Goal: Task Accomplishment & Management: Complete application form

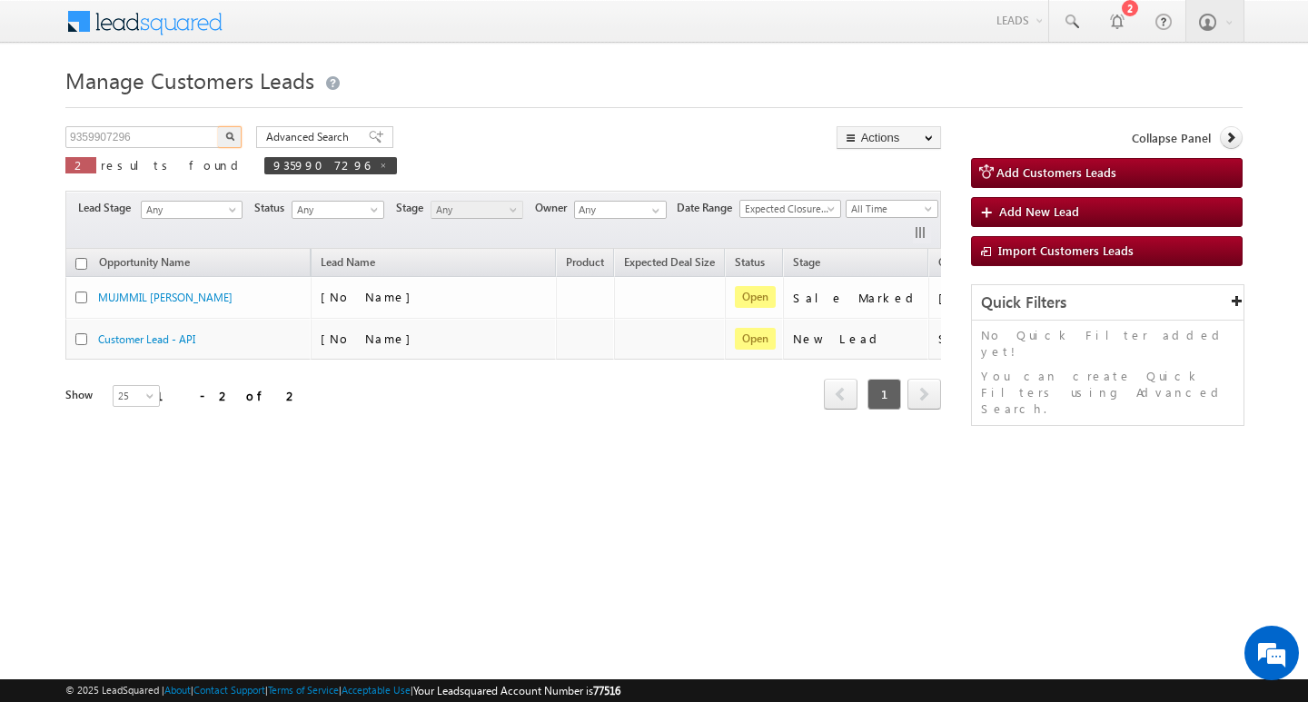
scroll to position [0, 74]
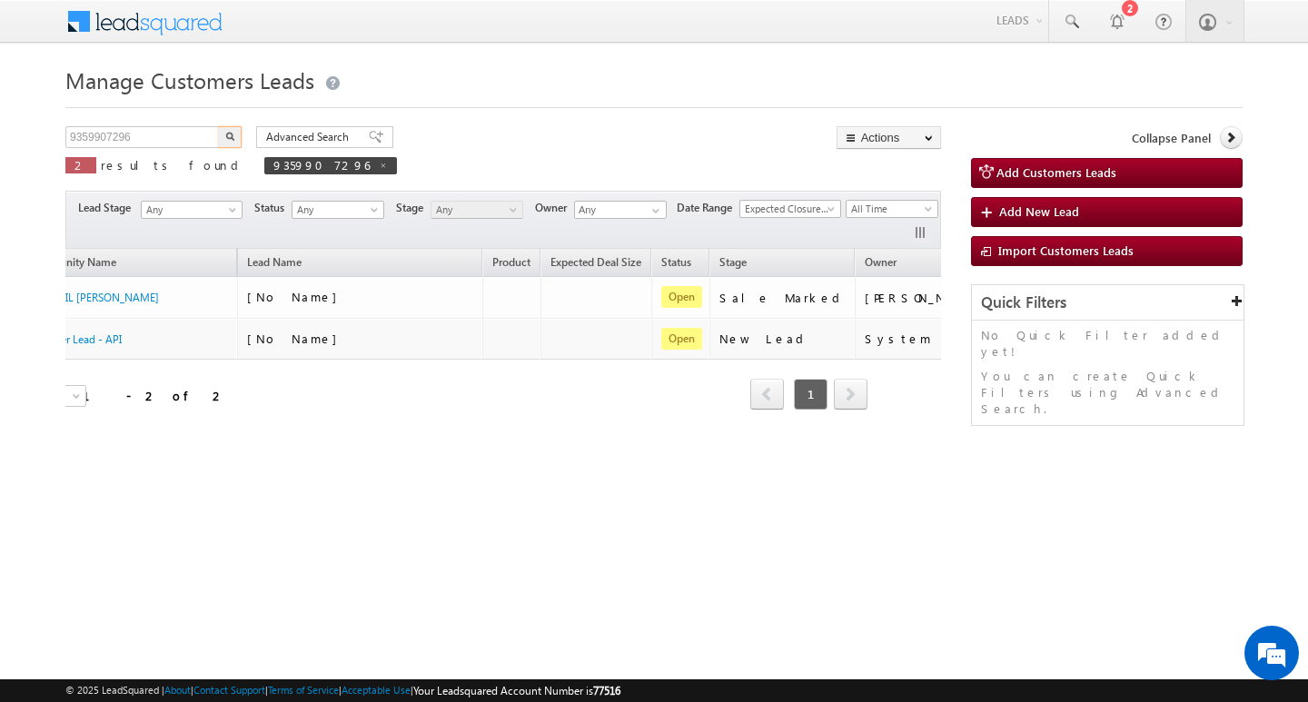
click at [141, 140] on input "9359907296" at bounding box center [142, 137] width 155 height 22
type input "989917"
click at [218, 126] on button "button" at bounding box center [230, 137] width 24 height 22
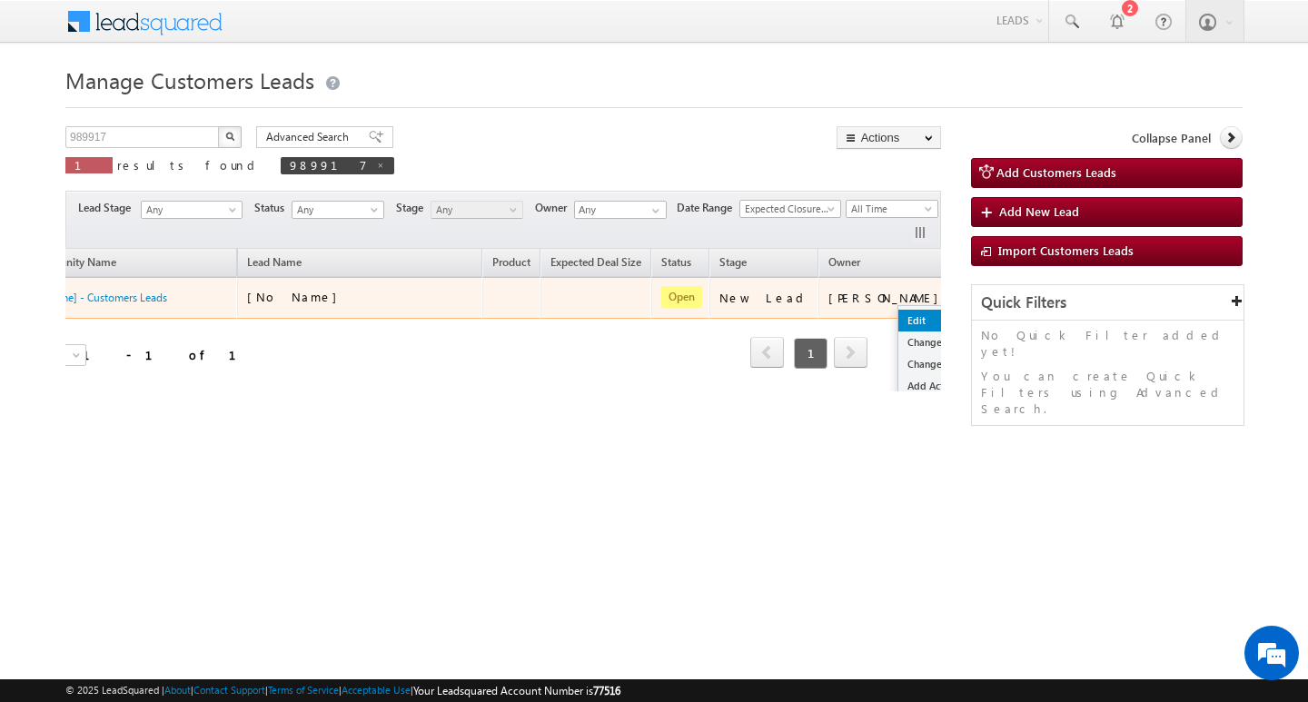
click at [898, 313] on link "Edit" at bounding box center [943, 321] width 91 height 22
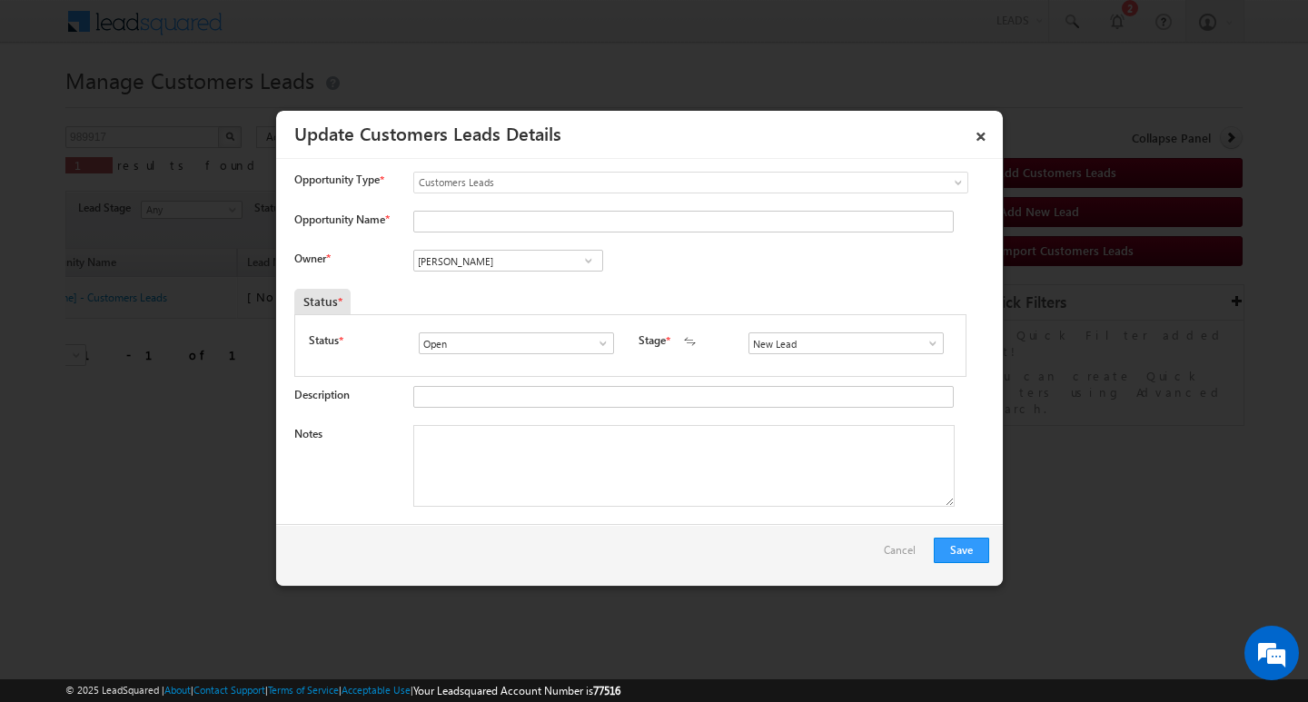
drag, startPoint x: 772, startPoint y: 510, endPoint x: 911, endPoint y: 412, distance: 170.1
click at [807, 483] on div "Notes" at bounding box center [641, 470] width 695 height 91
click at [928, 343] on span at bounding box center [933, 343] width 18 height 15
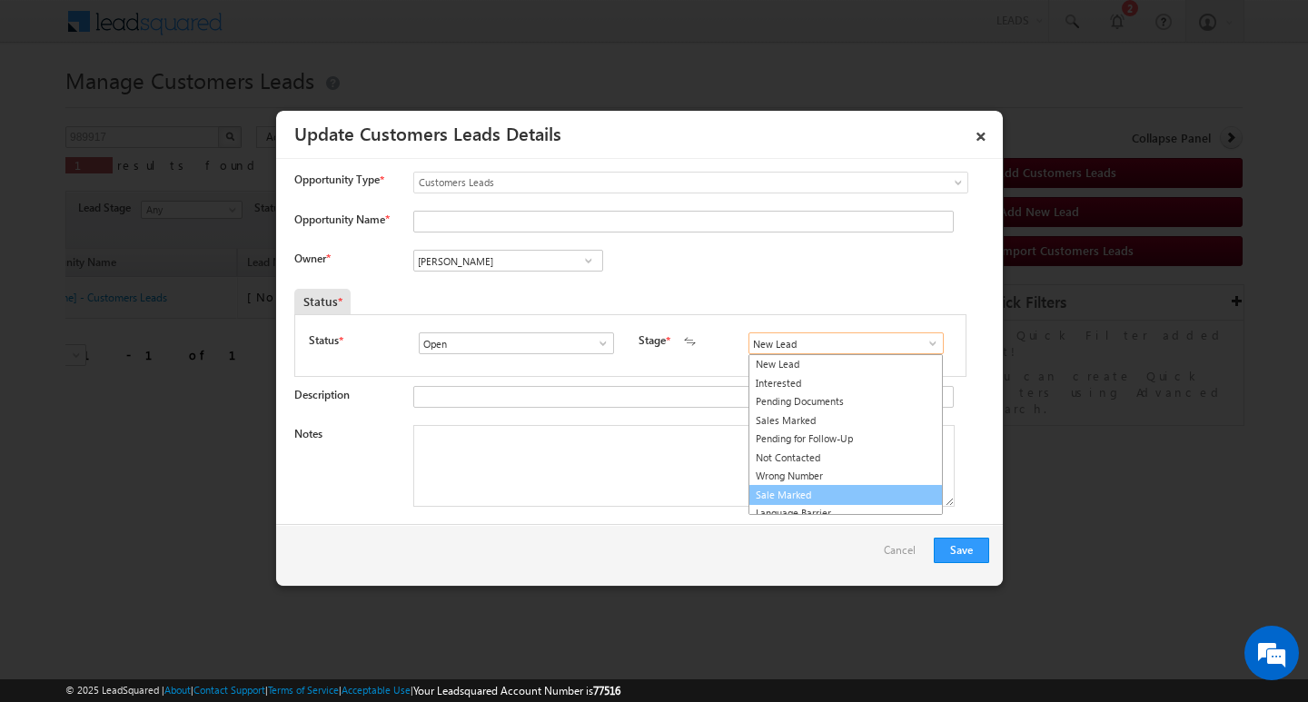
click at [863, 490] on link "Sale Marked" at bounding box center [846, 495] width 194 height 21
type input "Sale Marked"
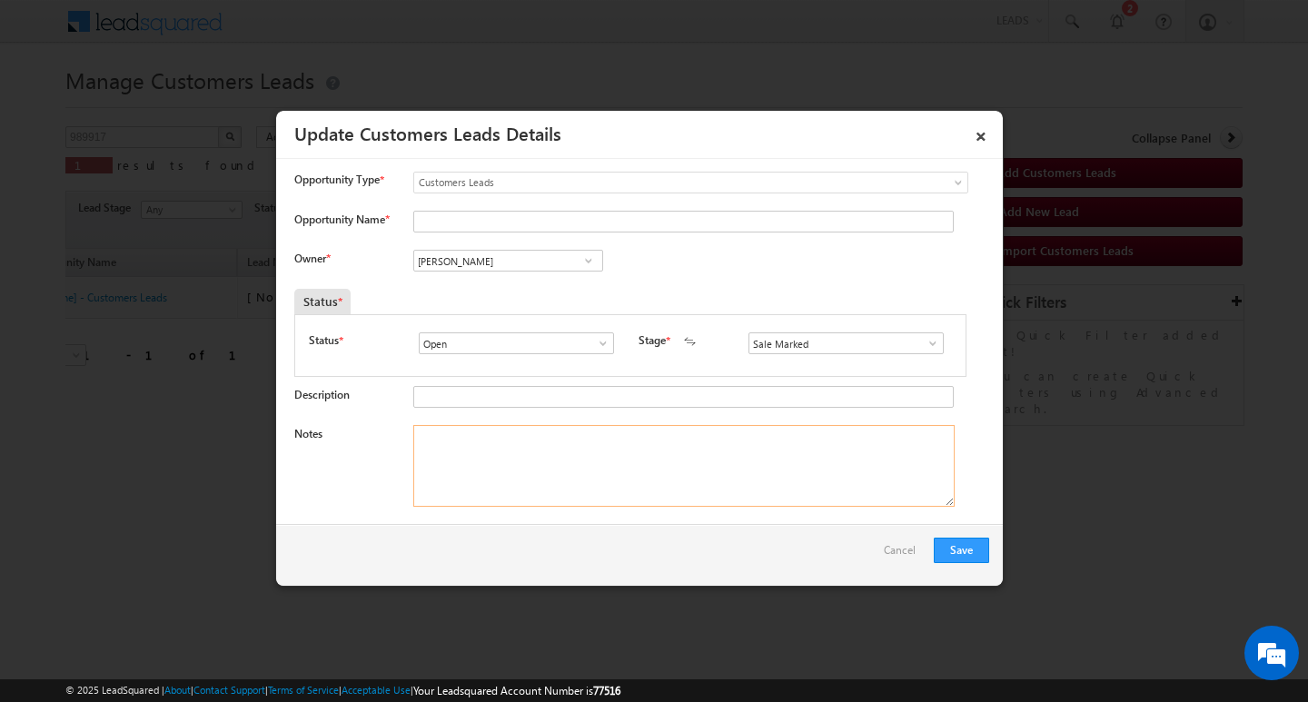
click at [706, 461] on textarea "Notes" at bounding box center [683, 466] width 541 height 82
click at [496, 236] on div at bounding box center [679, 223] width 532 height 25
click at [492, 257] on input "[PERSON_NAME]" at bounding box center [508, 261] width 190 height 22
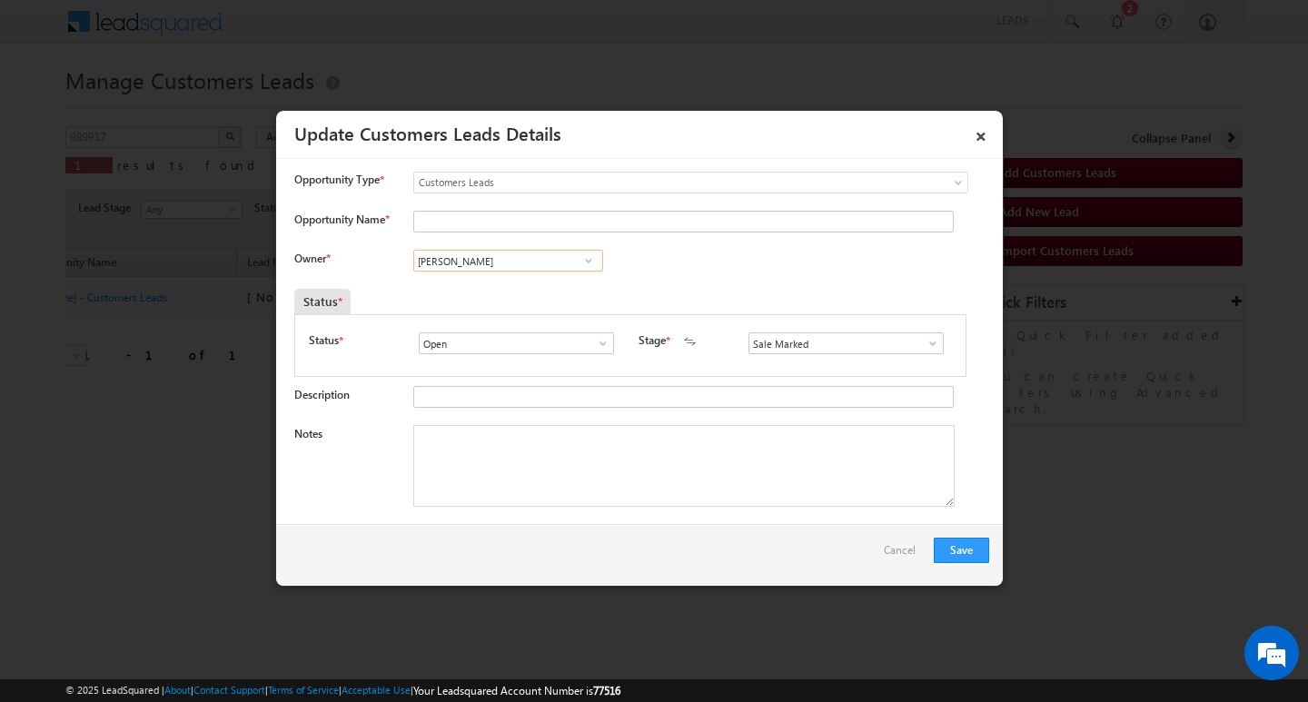
click at [492, 257] on input "[PERSON_NAME]" at bounding box center [508, 261] width 190 height 22
click at [567, 461] on textarea "Notes" at bounding box center [683, 466] width 541 height 82
click at [605, 497] on textarea "Notes" at bounding box center [683, 466] width 541 height 82
click at [610, 484] on textarea "Notes" at bounding box center [683, 466] width 541 height 82
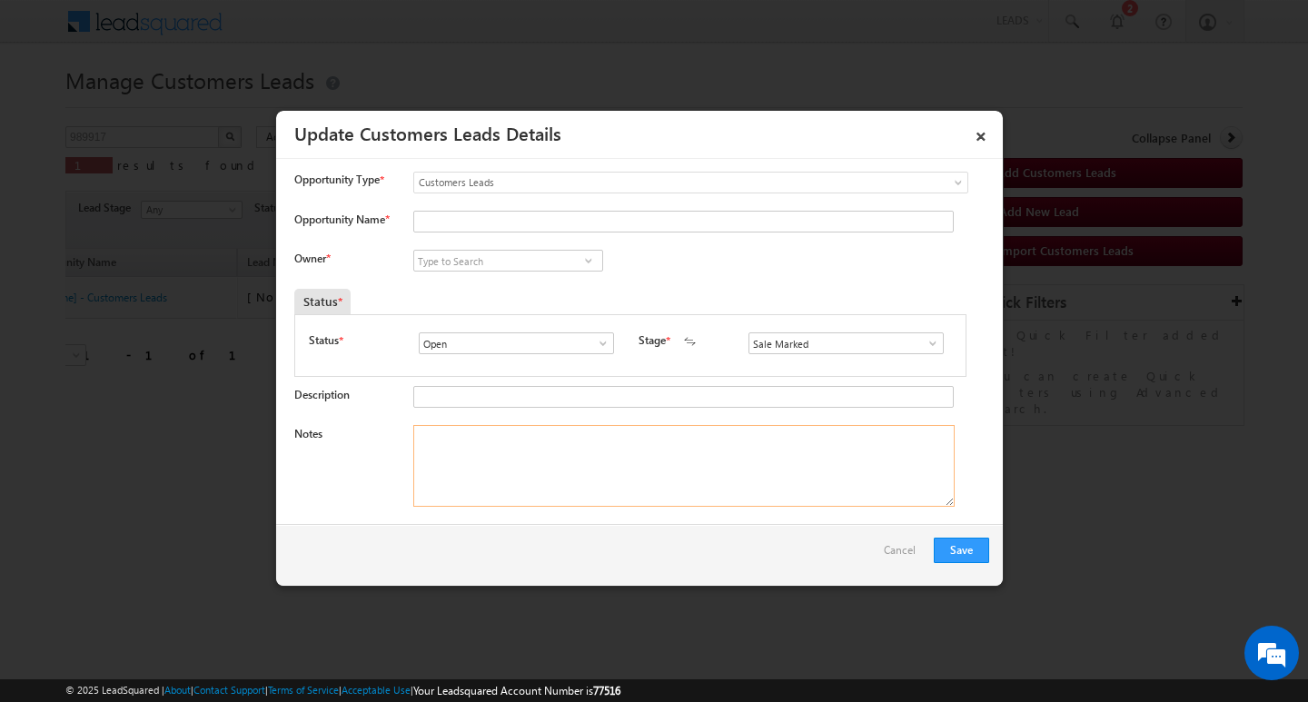
paste textarea "1L/ LAKH Customer required top-up loan addressLUCKNOW"
type textarea "1L/ LAKH Customer required top-up loan addressLUCKNOW"
click at [511, 217] on input "Opportunity Name *" at bounding box center [683, 222] width 541 height 22
paste input "[PERSON_NAME]"
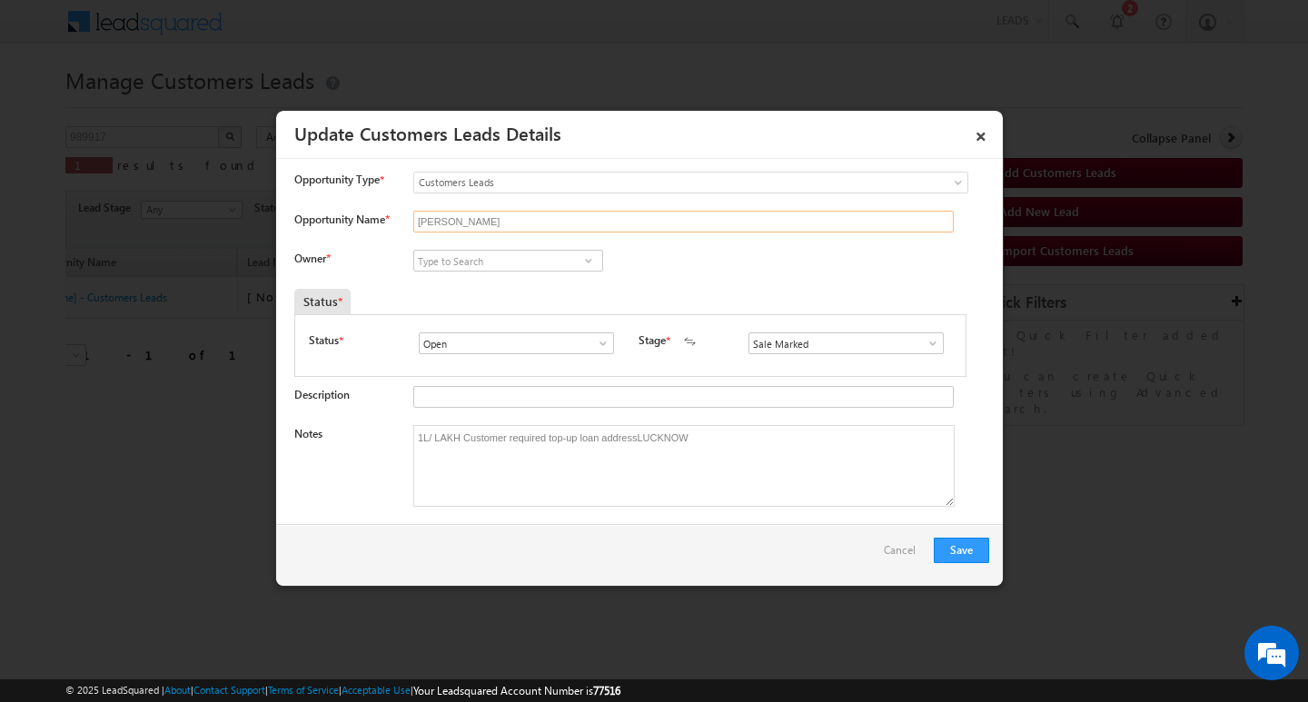
type input "[PERSON_NAME]"
click at [516, 272] on input at bounding box center [508, 261] width 190 height 22
click at [504, 263] on input at bounding box center [508, 261] width 190 height 22
paste input "[PERSON_NAME]"
click at [526, 277] on link "[PERSON_NAME] [PERSON_NAME][EMAIL_ADDRESS][DOMAIN_NAME]" at bounding box center [508, 289] width 190 height 35
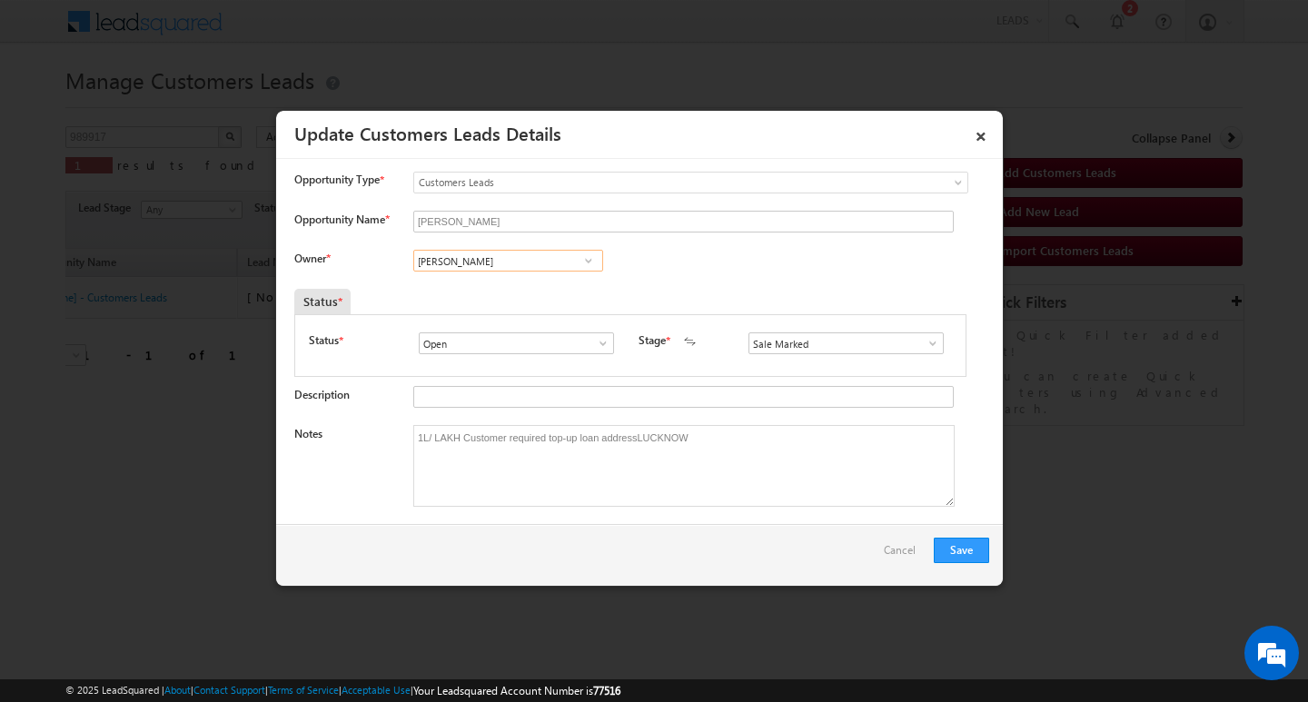
type input "[PERSON_NAME]"
click at [951, 551] on button "Save" at bounding box center [961, 550] width 55 height 25
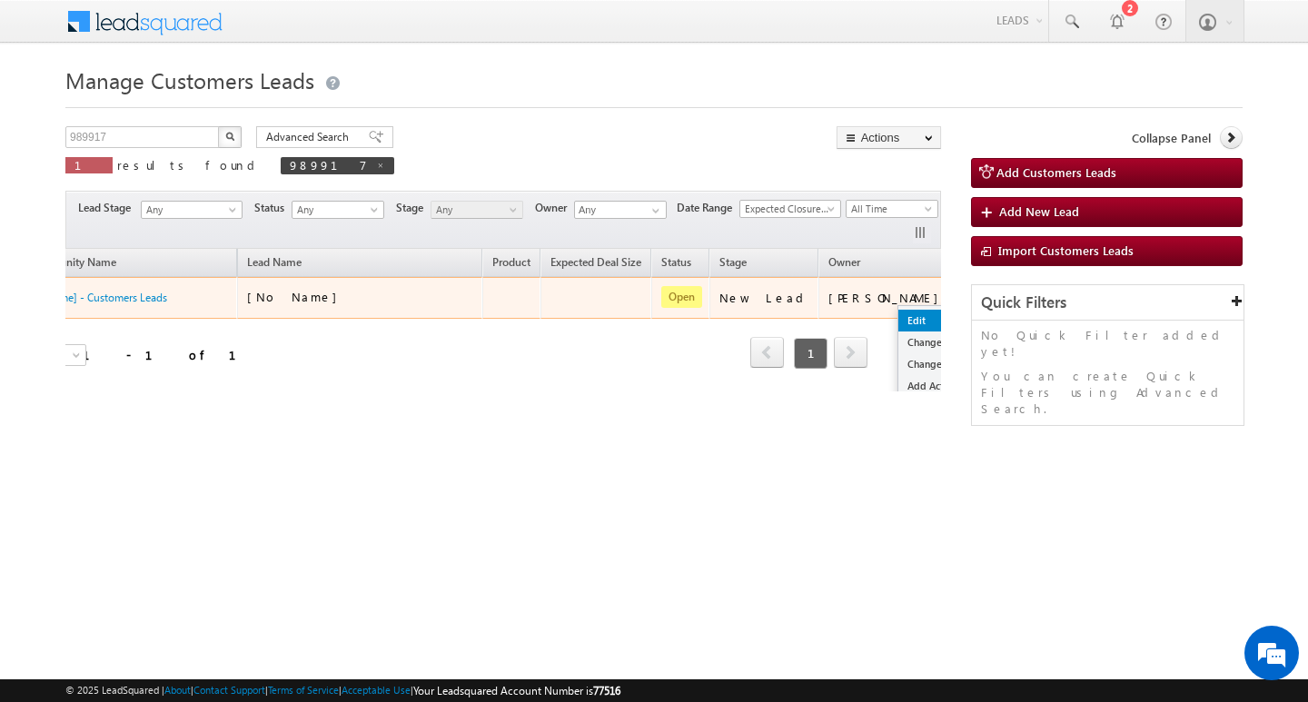
click at [898, 325] on link "Edit" at bounding box center [943, 321] width 91 height 22
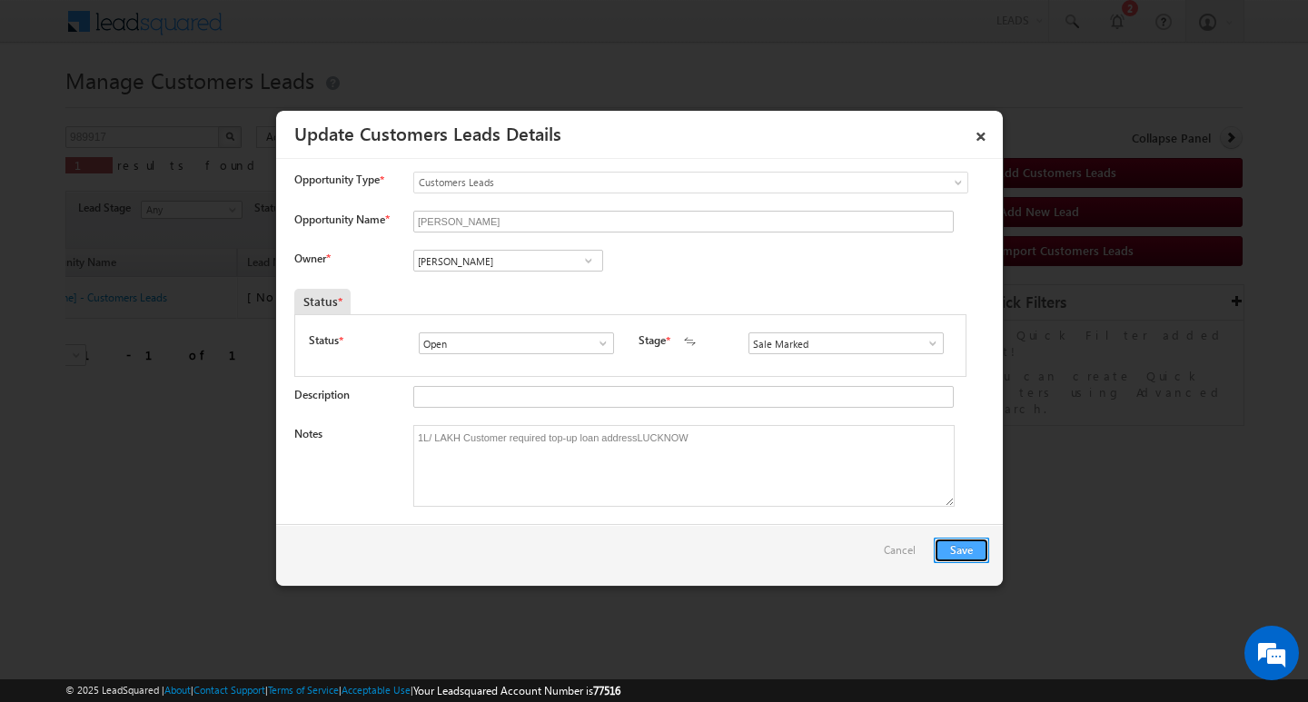
click at [959, 544] on button "Save" at bounding box center [961, 550] width 55 height 25
